Goal: Transaction & Acquisition: Purchase product/service

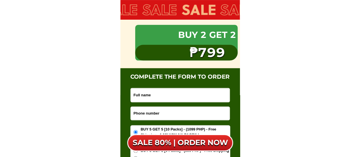
scroll to position [3592, 0]
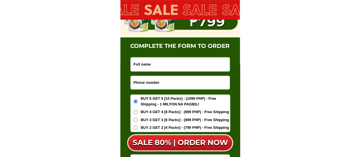
click at [157, 84] on input "Input phone_number" at bounding box center [180, 82] width 99 height 13
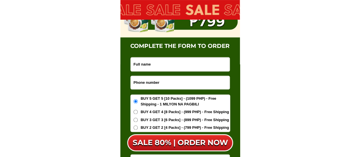
paste input "09638316198"
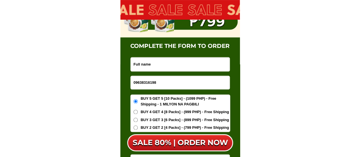
type input "09638316198"
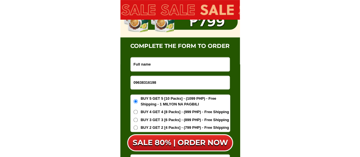
paste input "May Young"
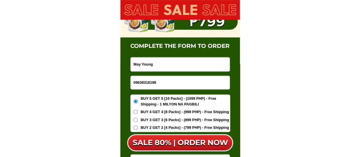
click at [166, 66] on input "May Young" at bounding box center [180, 64] width 99 height 14
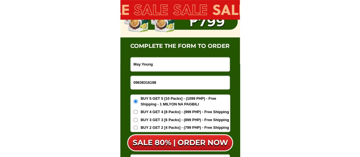
type input "May Young"
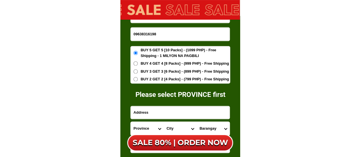
scroll to position [3649, 0]
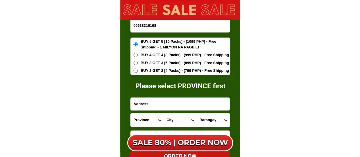
click at [150, 99] on input "Input address" at bounding box center [180, 103] width 99 height 13
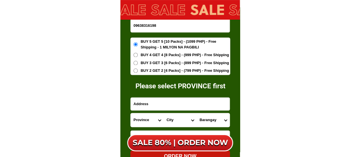
paste input "[STREET_ADDRESS]"
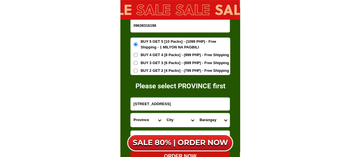
type input "[STREET_ADDRESS]"
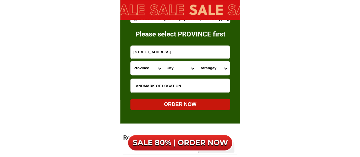
scroll to position [3706, 0]
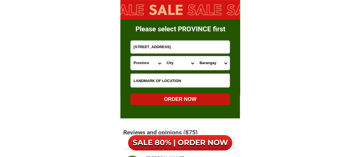
click at [158, 80] on input "Input LANDMARKOFLOCATION" at bounding box center [180, 80] width 99 height 14
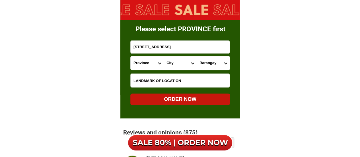
paste input "(Across [GEOGRAPHIC_DATA], [GEOGRAPHIC_DATA], with little pink flag by the road)"
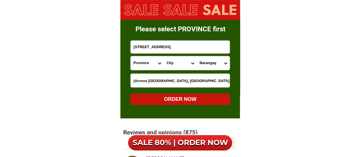
scroll to position [0, 30]
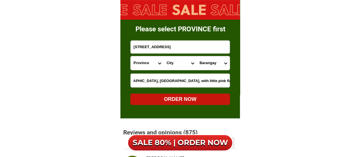
type input "(Across [GEOGRAPHIC_DATA], [GEOGRAPHIC_DATA], with little pink flag by the road)"
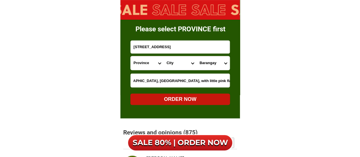
scroll to position [0, 0]
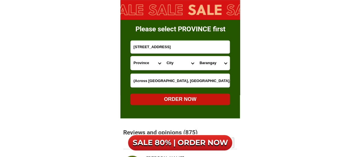
click at [145, 64] on select "Province [GEOGRAPHIC_DATA] [GEOGRAPHIC_DATA] [GEOGRAPHIC_DATA] [GEOGRAPHIC_DATA…" at bounding box center [147, 63] width 33 height 14
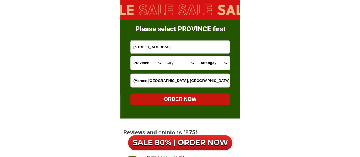
select select "63_701"
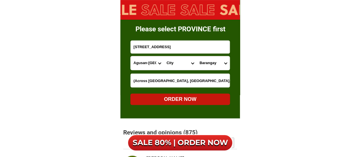
click at [131, 56] on select "Province [GEOGRAPHIC_DATA] [GEOGRAPHIC_DATA] [GEOGRAPHIC_DATA] [GEOGRAPHIC_DATA…" at bounding box center [147, 63] width 33 height 14
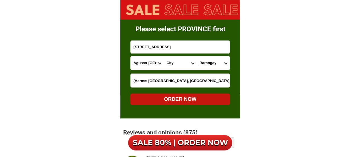
click at [174, 62] on select "City [GEOGRAPHIC_DATA][PERSON_NAME] [GEOGRAPHIC_DATA][PERSON_NAME] [GEOGRAPHIC_…" at bounding box center [180, 63] width 33 height 14
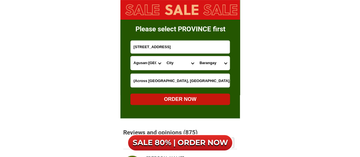
select select "63_7013385"
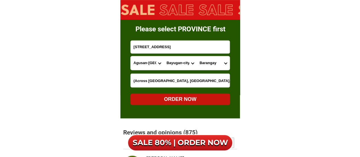
click at [164, 56] on select "City [GEOGRAPHIC_DATA][PERSON_NAME] [GEOGRAPHIC_DATA][PERSON_NAME] [GEOGRAPHIC_…" at bounding box center [180, 63] width 33 height 14
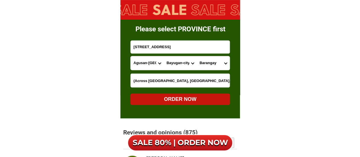
click at [213, 64] on select "Barangay Berseba Bucac Cagbas Calaitan Canayugan [PERSON_NAME] [PERSON_NAME] Ge…" at bounding box center [213, 63] width 33 height 14
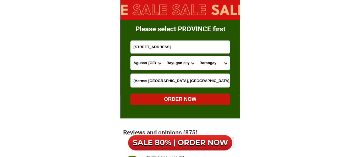
select select "63_70133856095"
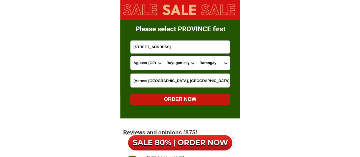
click at [197, 56] on select "Barangay Berseba Bucac Cagbas Calaitan Canayugan [PERSON_NAME] [PERSON_NAME] Ge…" at bounding box center [213, 63] width 33 height 14
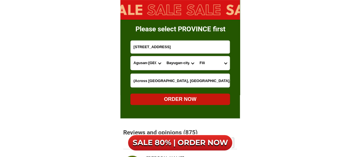
click at [185, 100] on div "ORDER NOW" at bounding box center [180, 99] width 100 height 8
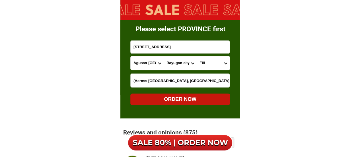
radio input "true"
